Goal: Task Accomplishment & Management: Manage account settings

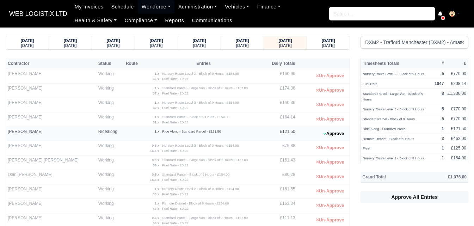
select select "1"
click at [141, 5] on link "Workforce" at bounding box center [156, 7] width 37 height 14
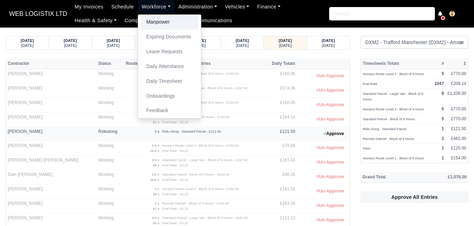
click at [146, 17] on link "Manpower" at bounding box center [169, 22] width 57 height 15
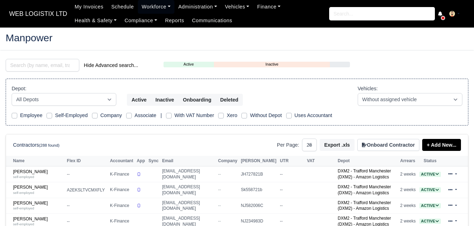
select select "25"
click at [29, 62] on input "search" at bounding box center [43, 65] width 74 height 13
click at [33, 173] on link "Adam Taylor self-employed" at bounding box center [38, 174] width 50 height 10
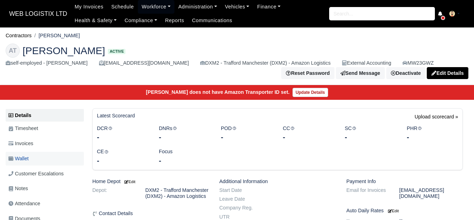
click at [51, 161] on link "Wallet" at bounding box center [45, 159] width 78 height 14
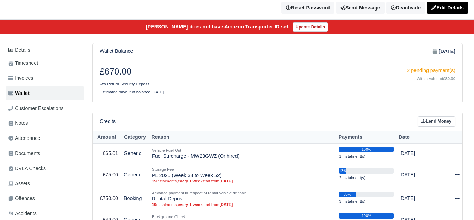
scroll to position [117, 0]
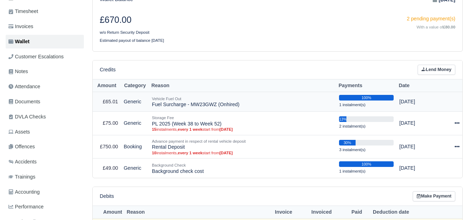
drag, startPoint x: 150, startPoint y: 107, endPoint x: 243, endPoint y: 107, distance: 93.0
click at [243, 107] on td "Vehicle Fuel Out Fuel Surcharge - MW23GWZ (Onhired)" at bounding box center [242, 102] width 187 height 20
copy td "Fuel Surcharge - MW23GWZ (Onhired)"
click at [443, 72] on link "Lend Money" at bounding box center [436, 70] width 38 height 10
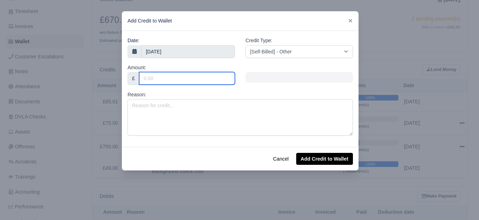
click at [192, 79] on input "Amount:" at bounding box center [187, 78] width 96 height 13
paste input "50.00"
type input "50.00"
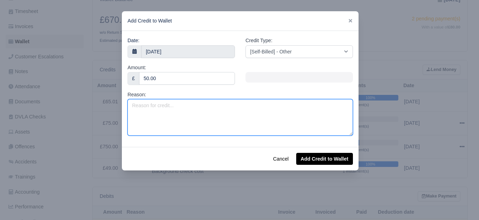
click at [171, 113] on textarea "Reason:" at bounding box center [239, 117] width 225 height 37
paste textarea "50.00"
type textarea "50.00"
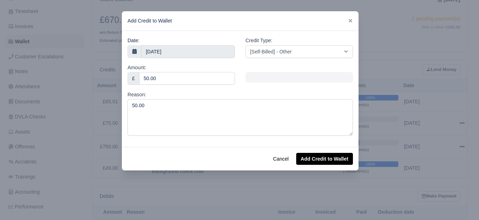
click at [348, 17] on div "Add Credit to Wallet" at bounding box center [240, 21] width 237 height 20
click at [349, 22] on icon at bounding box center [351, 21] width 4 height 4
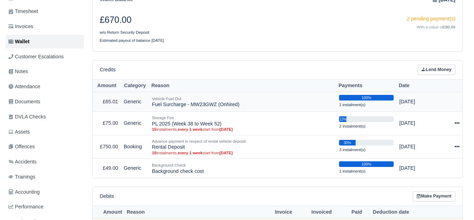
click at [157, 108] on td "Vehicle Fuel Out Fuel Surcharge - MW23GWZ (Onhired)" at bounding box center [242, 102] width 187 height 20
copy tr "Fuel Surcharge - MW23GWZ (Onhired)"
click at [423, 71] on icon at bounding box center [423, 70] width 4 height 4
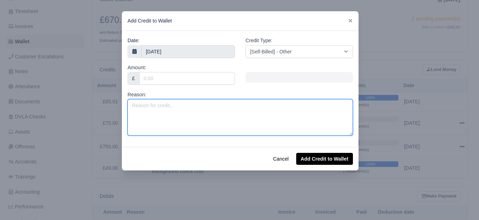
click at [168, 111] on textarea "Reason:" at bounding box center [239, 117] width 225 height 37
paste textarea "Fuel Surcharge - MW23GWZ (Onhired)"
click at [213, 106] on textarea "Fuel Surcharge - MW23GWZ (Onhired)" at bounding box center [239, 117] width 225 height 37
type textarea "Fuel Surcharge - MW23GWZ (Week 39)"
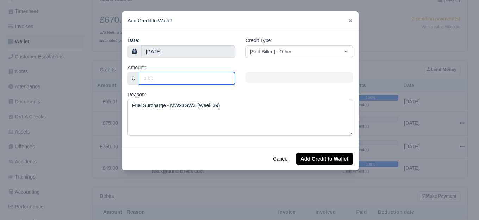
click at [211, 77] on input "Amount:" at bounding box center [187, 78] width 96 height 13
type input "50"
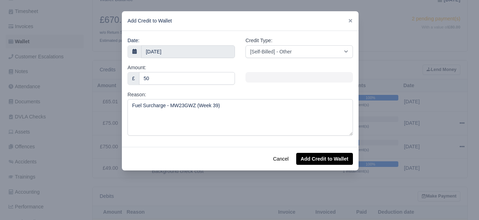
click at [306, 43] on div "Credit Type: [Self-Billed] - Other [Self-Billed] - Negative Invoice [Self-Bille…" at bounding box center [298, 47] width 107 height 21
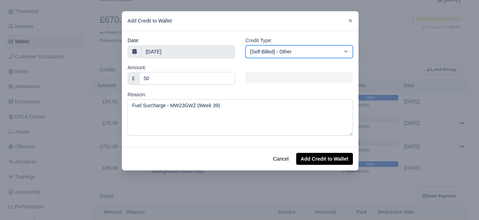
click at [307, 47] on select "[Self-Billed] - Other [Self-Billed] - Negative Invoice [Self-Billed] - Keychain…" at bounding box center [298, 51] width 107 height 13
click at [245, 45] on select "[Self-Billed] - Other [Self-Billed] - Negative Invoice [Self-Billed] - Keychain…" at bounding box center [298, 51] width 107 height 13
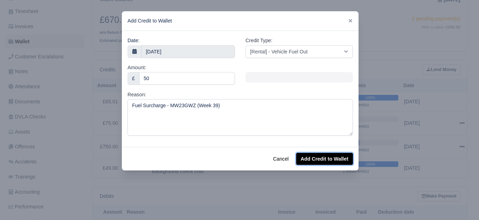
click at [323, 157] on button "Add Credit to Wallet" at bounding box center [324, 159] width 57 height 12
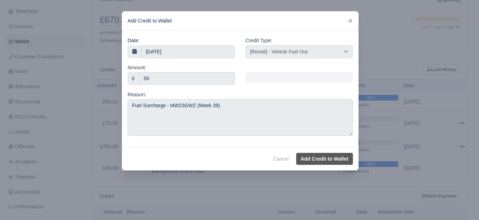
select select "other"
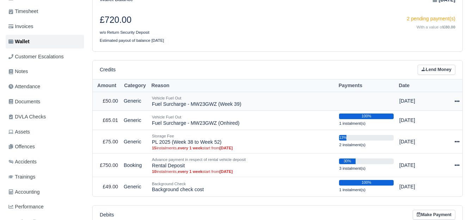
click at [455, 103] on icon at bounding box center [456, 101] width 5 height 5
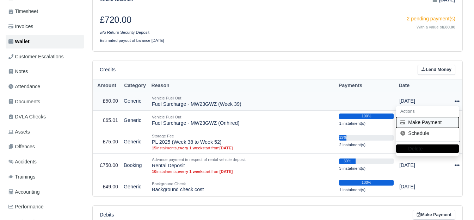
click at [425, 121] on button "Make Payment" at bounding box center [427, 122] width 63 height 11
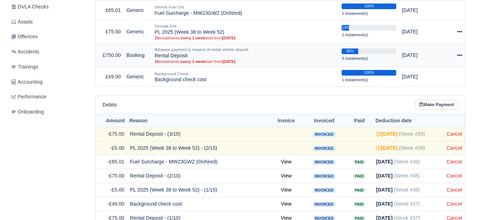
scroll to position [264, 0]
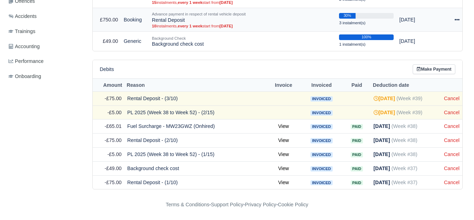
select select "7078"
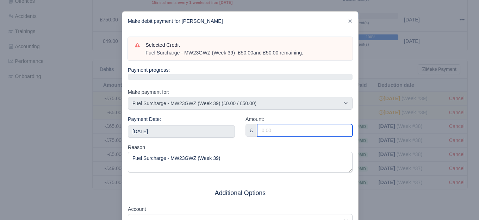
click at [269, 128] on input "Amount:" at bounding box center [304, 130] width 95 height 13
type input "50"
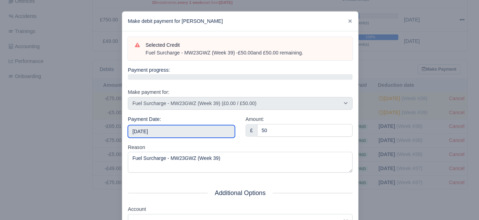
click at [151, 136] on input "2025-09-27" at bounding box center [181, 131] width 107 height 13
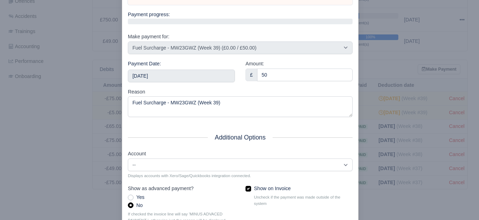
scroll to position [106, 0]
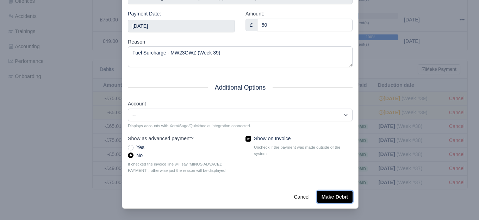
click at [337, 194] on button "Make Debit" at bounding box center [335, 197] width 36 height 12
